Goal: Book appointment/travel/reservation

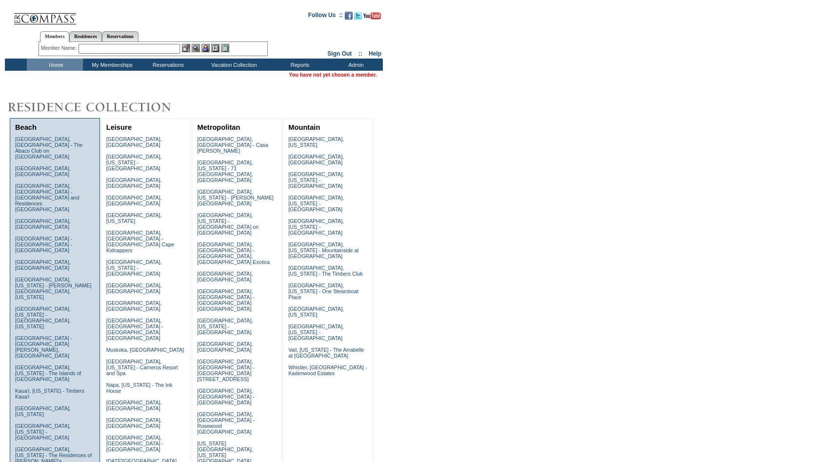
click at [42, 122] on td "Beach" at bounding box center [55, 127] width 84 height 13
click at [32, 127] on link "Beach" at bounding box center [25, 127] width 21 height 8
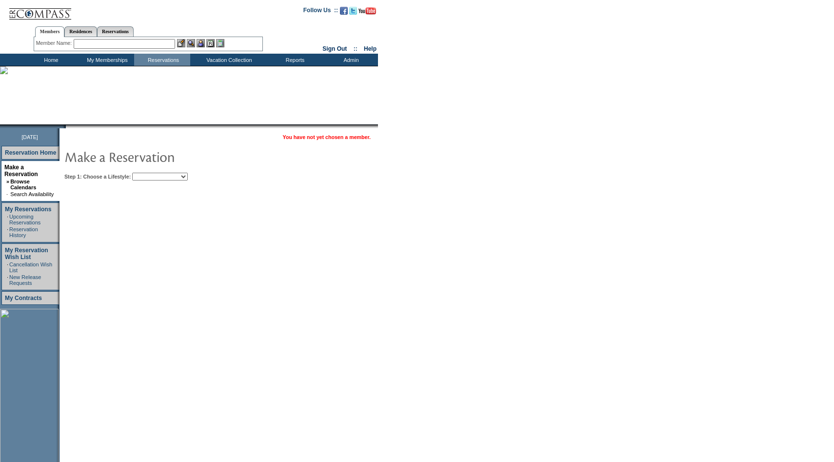
click at [161, 176] on select "Beach Leisure Metropolitan Mountain OIAL for Adventure OIAL for Couples OIAL fo…" at bounding box center [160, 177] width 56 height 8
select select "Beach"
click at [149, 173] on select "Beach Leisure Metropolitan Mountain OIAL for Adventure OIAL for Couples OIAL fo…" at bounding box center [160, 177] width 56 height 8
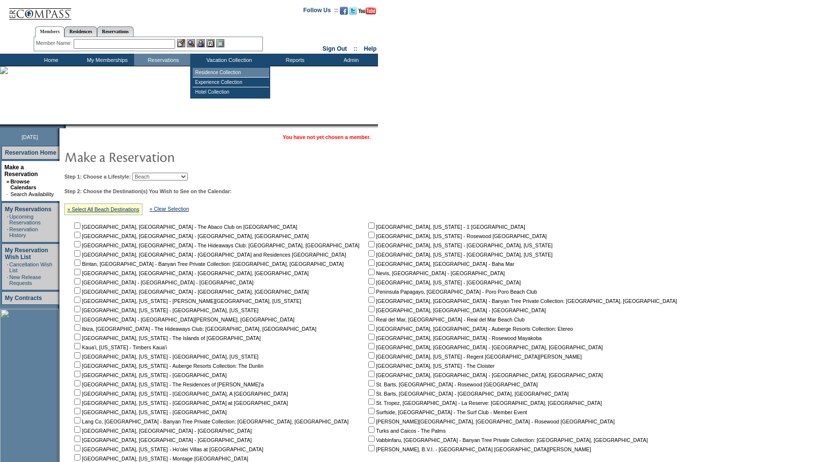
click at [220, 73] on td "Residence Collection" at bounding box center [231, 73] width 77 height 10
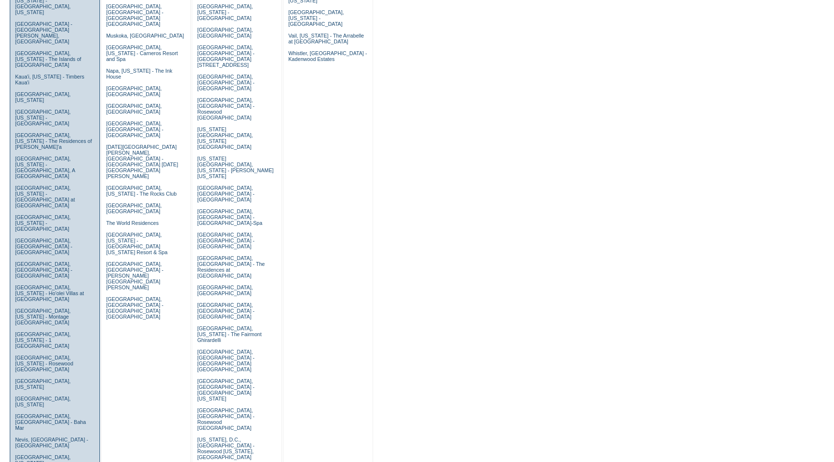
scroll to position [315, 0]
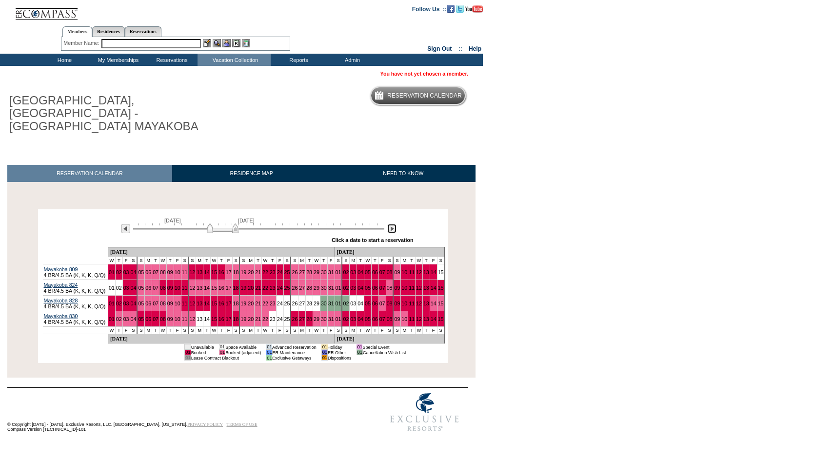
click at [391, 224] on img at bounding box center [391, 228] width 9 height 9
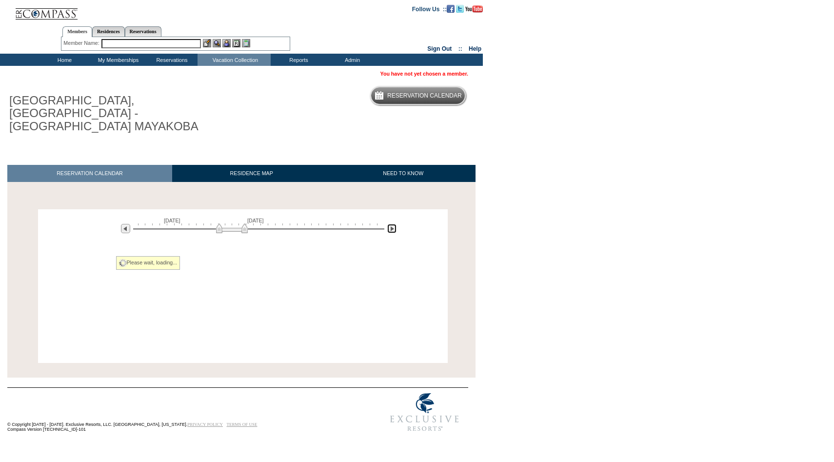
click at [391, 224] on img at bounding box center [391, 228] width 9 height 9
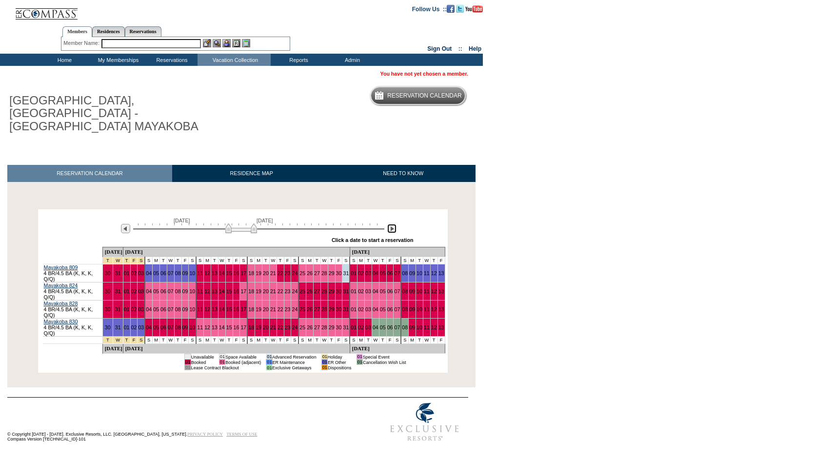
click at [391, 224] on img at bounding box center [391, 228] width 9 height 9
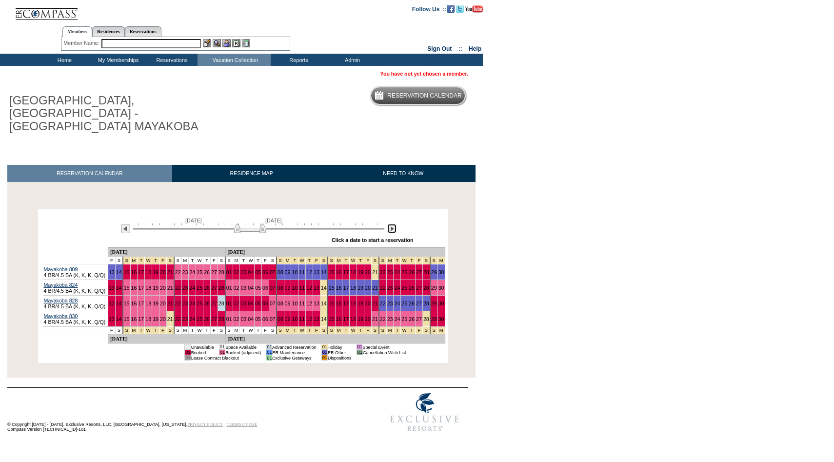
click at [390, 224] on img at bounding box center [391, 228] width 9 height 9
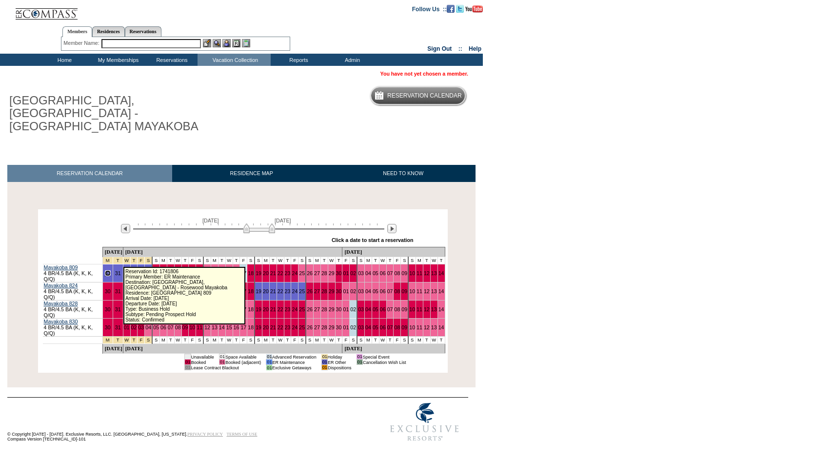
click at [111, 270] on link "30" at bounding box center [108, 273] width 6 height 6
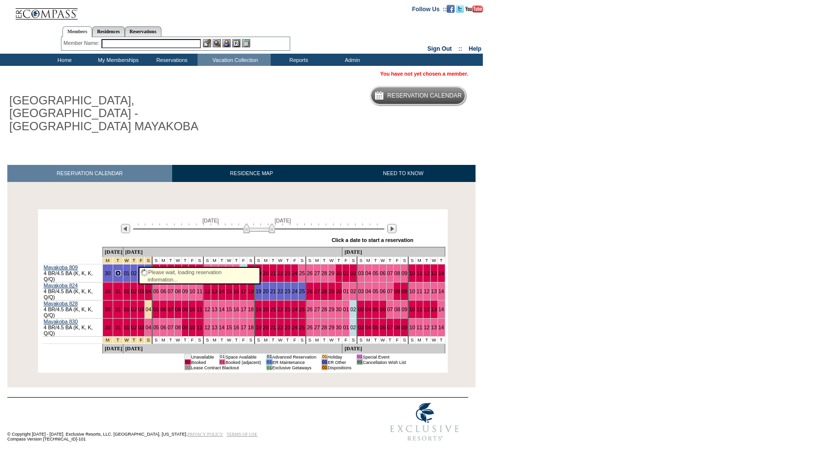
click at [121, 270] on link "31" at bounding box center [118, 273] width 6 height 6
